Goal: Find specific page/section: Find specific page/section

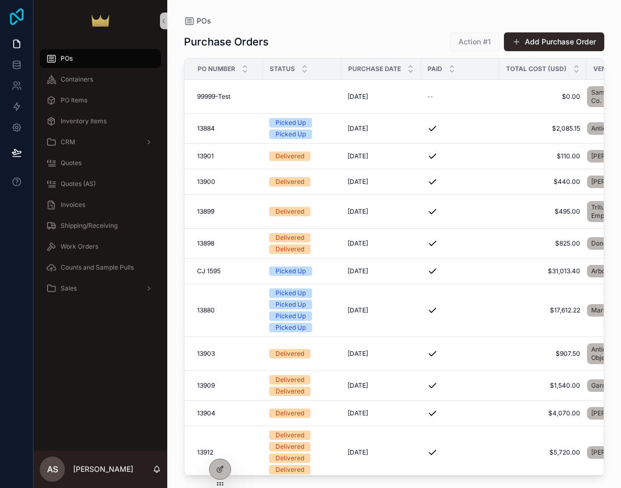
click at [15, 16] on icon at bounding box center [17, 16] width 14 height 17
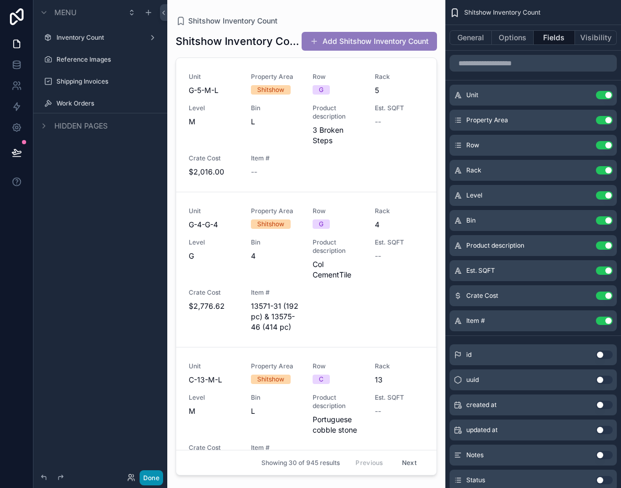
click at [155, 478] on button "Done" at bounding box center [152, 477] width 24 height 15
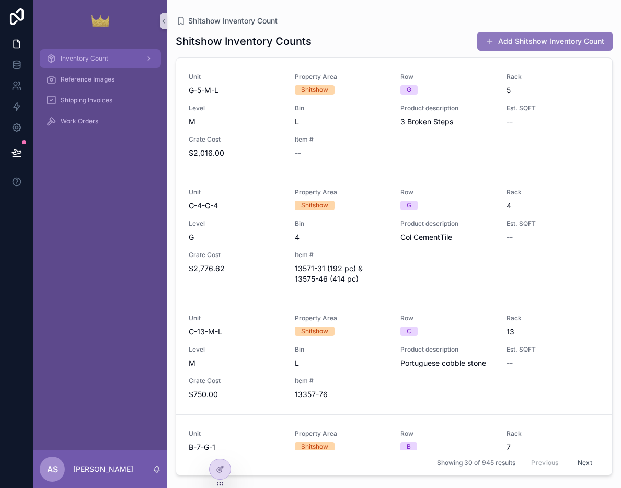
click at [100, 60] on span "Inventory Count" at bounding box center [85, 58] width 48 height 8
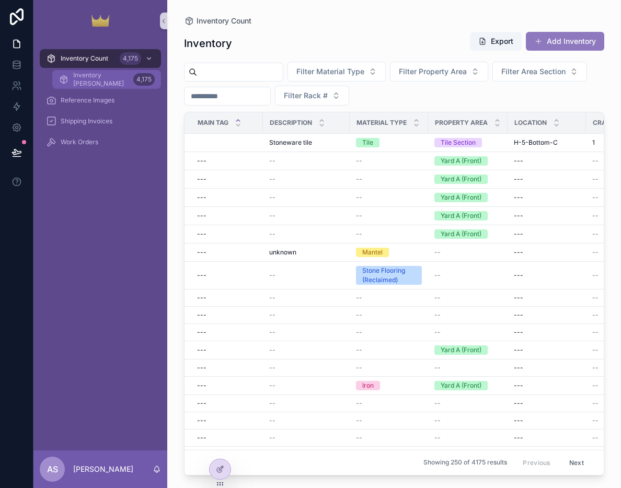
click at [117, 80] on div "Inventory Alex 4,175" at bounding box center [107, 79] width 96 height 17
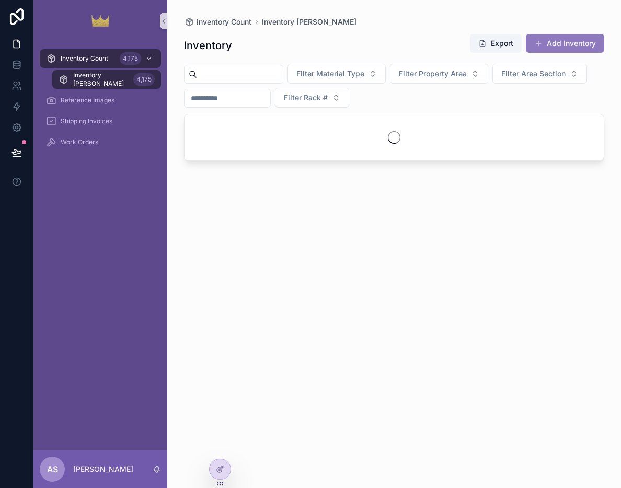
click at [246, 73] on input "scrollable content" at bounding box center [240, 74] width 86 height 15
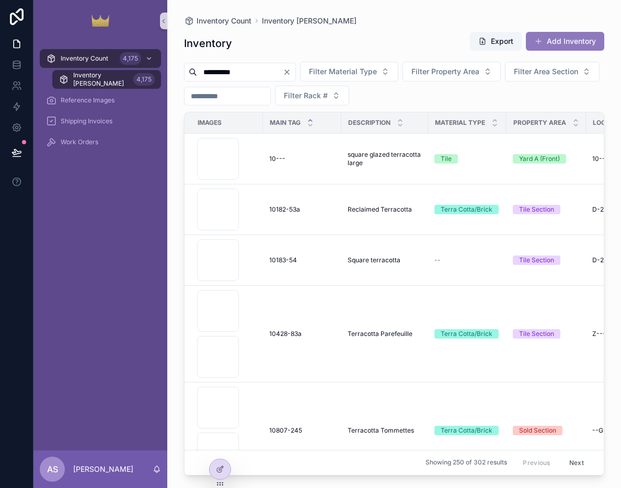
type input "**********"
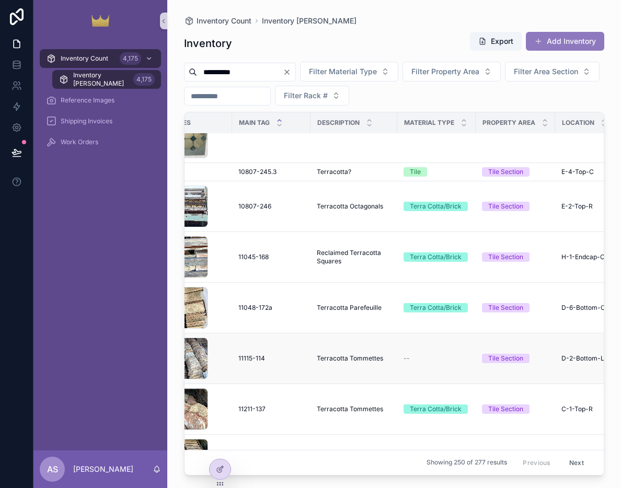
scroll to position [316, 0]
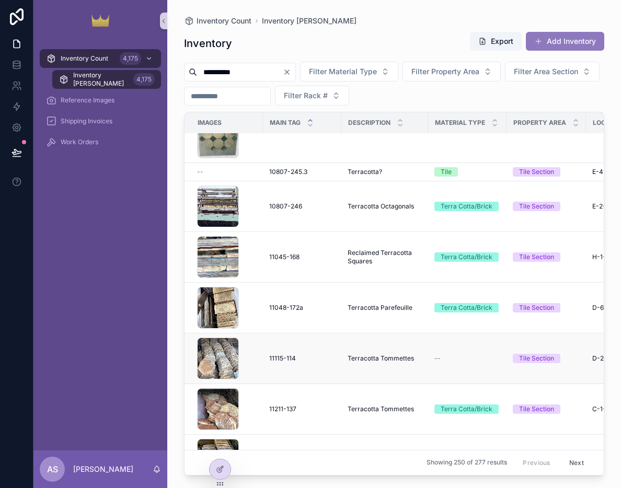
click at [283, 361] on span "11115-114" at bounding box center [282, 358] width 27 height 8
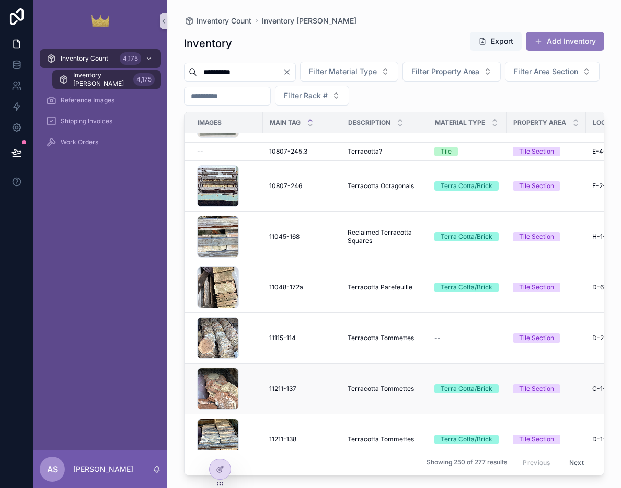
click at [284, 389] on span "11211-137" at bounding box center [282, 389] width 27 height 8
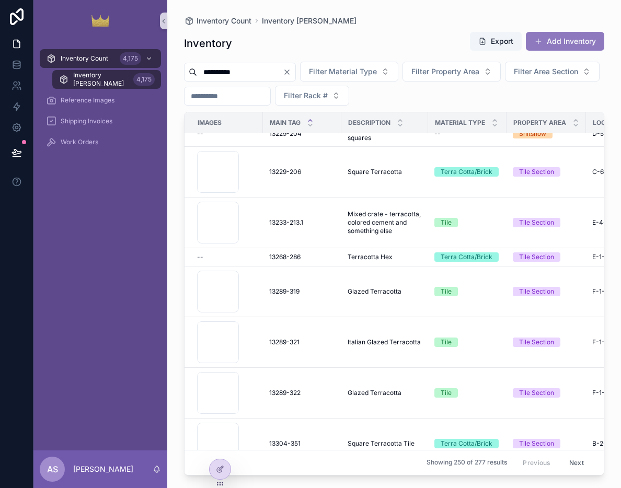
scroll to position [3005, 0]
